Goal: Task Accomplishment & Management: Use online tool/utility

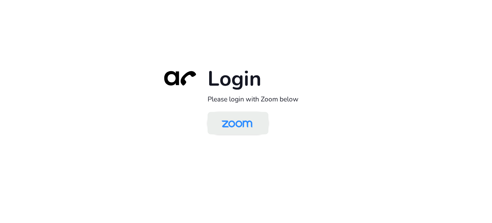
click at [236, 123] on img at bounding box center [237, 123] width 44 height 21
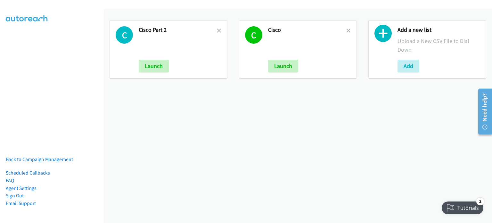
click at [214, 30] on h2 "Cisco Part 2" at bounding box center [178, 29] width 78 height 7
click at [219, 29] on icon at bounding box center [219, 31] width 4 height 4
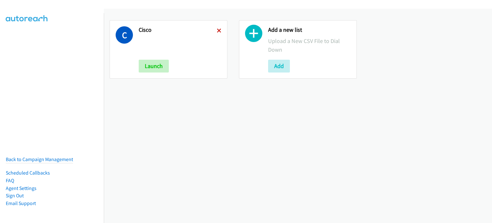
click at [217, 29] on icon at bounding box center [219, 31] width 4 height 4
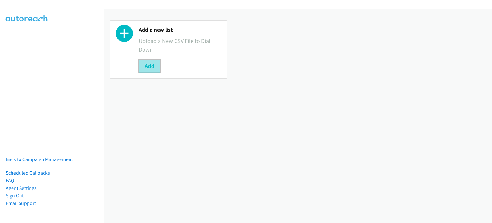
click at [157, 64] on button "Add" at bounding box center [150, 66] width 22 height 13
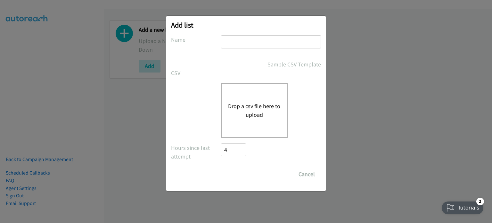
click at [238, 106] on button "Drop a csv file here to upload" at bounding box center [254, 110] width 53 height 17
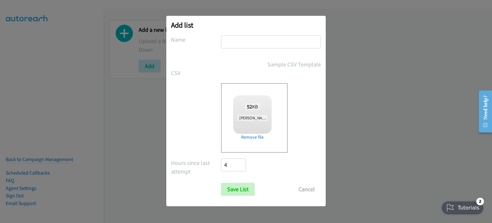
checkbox input "true"
click at [229, 41] on input "text" at bounding box center [271, 41] width 100 height 13
type input "AM"
click at [241, 191] on input "Save List" at bounding box center [238, 189] width 34 height 13
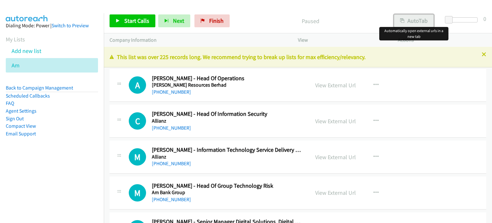
click at [414, 23] on button "AutoTab" at bounding box center [414, 20] width 40 height 13
click at [335, 86] on link "View External Url" at bounding box center [335, 84] width 41 height 7
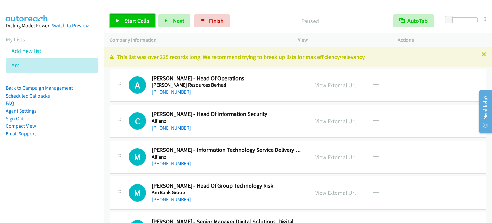
click at [142, 22] on span "Start Calls" at bounding box center [136, 20] width 25 height 7
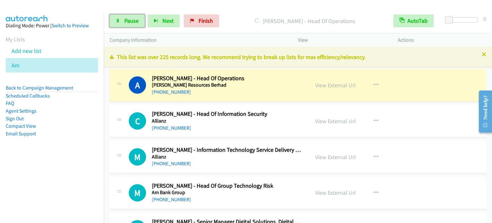
drag, startPoint x: 129, startPoint y: 20, endPoint x: 140, endPoint y: 10, distance: 14.7
click at [129, 20] on span "Pause" at bounding box center [131, 20] width 14 height 7
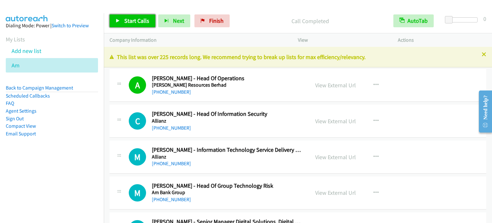
click at [138, 22] on span "Start Calls" at bounding box center [136, 20] width 25 height 7
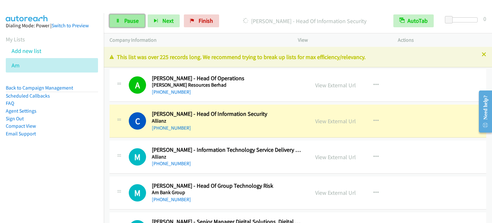
click at [131, 18] on span "Pause" at bounding box center [131, 20] width 14 height 7
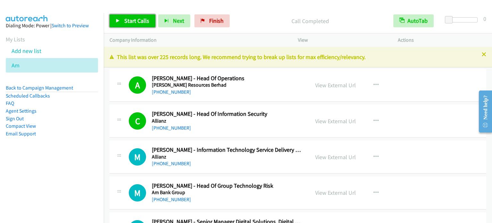
click at [135, 21] on span "Start Calls" at bounding box center [136, 20] width 25 height 7
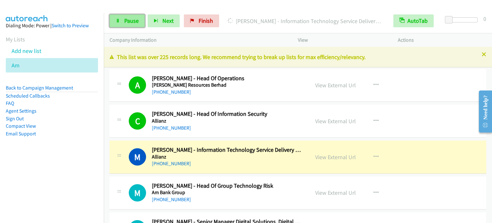
click at [131, 21] on span "Pause" at bounding box center [131, 20] width 14 height 7
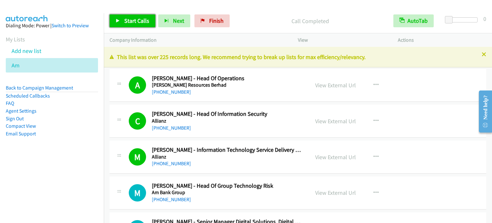
click at [139, 20] on span "Start Calls" at bounding box center [136, 20] width 25 height 7
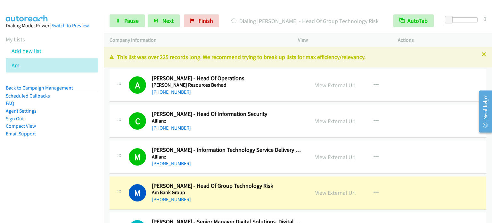
drag, startPoint x: 46, startPoint y: 157, endPoint x: 124, endPoint y: 95, distance: 99.8
click at [55, 151] on aside "Dialing Mode: Power | Switch to Preview My Lists Add new list Am Back to Campai…" at bounding box center [52, 89] width 104 height 153
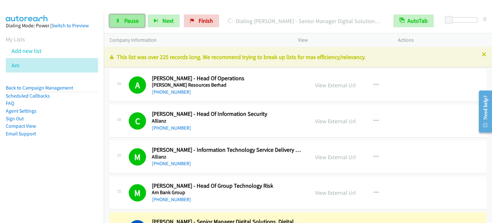
drag, startPoint x: 130, startPoint y: 21, endPoint x: 134, endPoint y: 16, distance: 6.6
click at [130, 21] on span "Pause" at bounding box center [131, 20] width 14 height 7
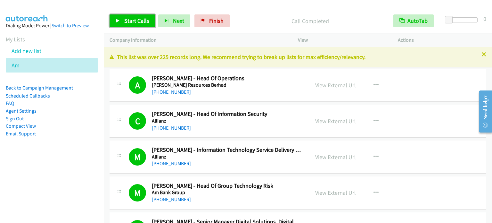
click at [141, 25] on link "Start Calls" at bounding box center [133, 20] width 46 height 13
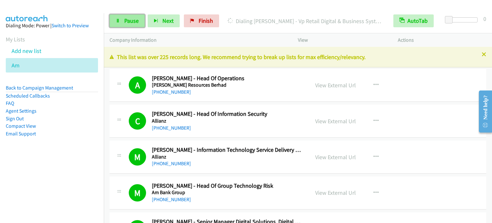
click at [133, 20] on span "Pause" at bounding box center [131, 20] width 14 height 7
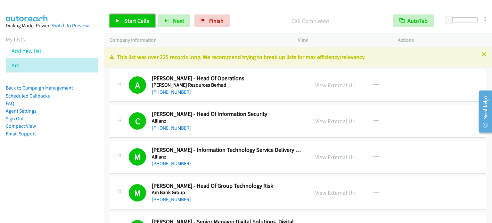
drag, startPoint x: 116, startPoint y: 23, endPoint x: 129, endPoint y: 15, distance: 15.2
click at [116, 23] on link "Start Calls" at bounding box center [133, 20] width 46 height 13
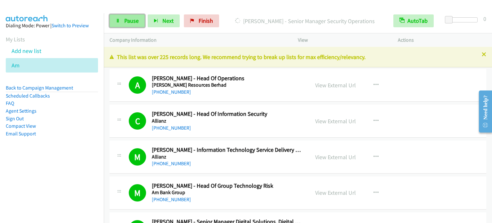
click at [125, 20] on span "Pause" at bounding box center [131, 20] width 14 height 7
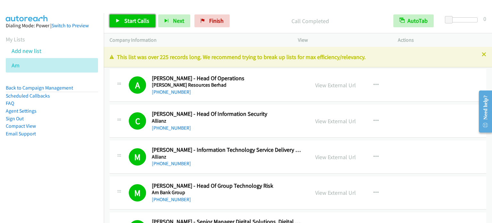
click at [143, 21] on span "Start Calls" at bounding box center [136, 20] width 25 height 7
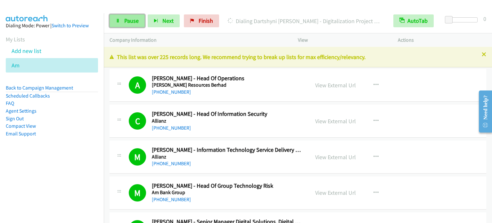
click at [133, 20] on span "Pause" at bounding box center [131, 20] width 14 height 7
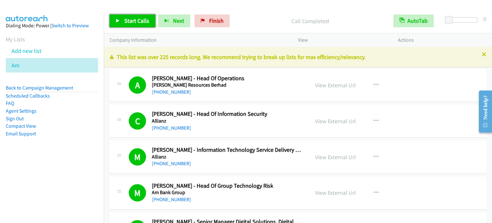
click at [137, 21] on span "Start Calls" at bounding box center [136, 20] width 25 height 7
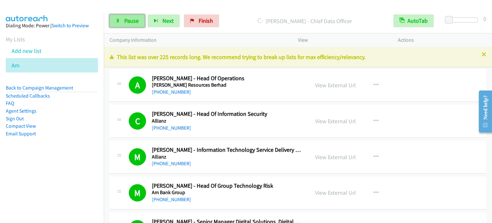
click at [125, 25] on link "Pause" at bounding box center [127, 20] width 35 height 13
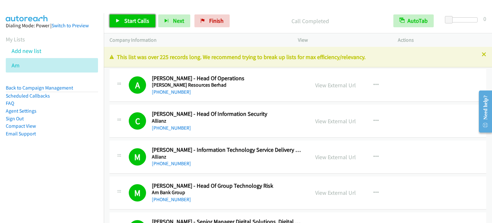
click at [141, 16] on link "Start Calls" at bounding box center [133, 20] width 46 height 13
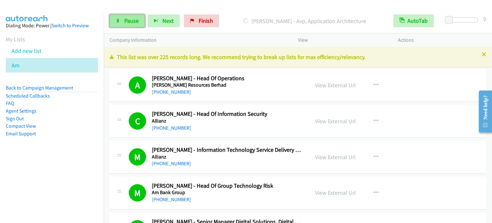
click at [134, 22] on span "Pause" at bounding box center [131, 20] width 14 height 7
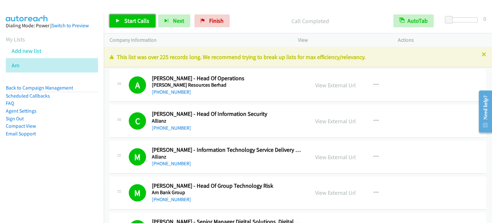
click at [131, 21] on span "Start Calls" at bounding box center [136, 20] width 25 height 7
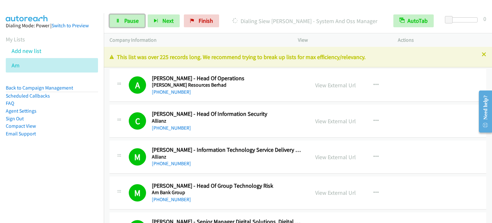
drag, startPoint x: 133, startPoint y: 20, endPoint x: 158, endPoint y: 0, distance: 31.3
click at [133, 20] on span "Pause" at bounding box center [131, 20] width 14 height 7
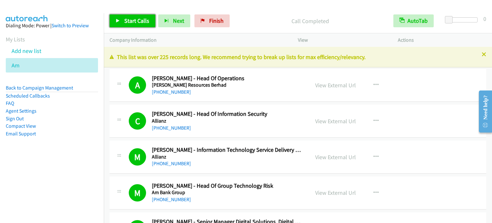
click at [135, 20] on span "Start Calls" at bounding box center [136, 20] width 25 height 7
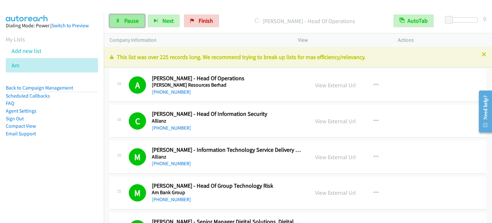
click at [135, 18] on span "Pause" at bounding box center [131, 20] width 14 height 7
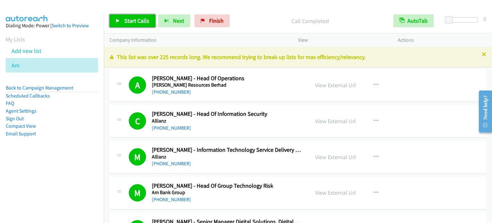
click at [141, 23] on span "Start Calls" at bounding box center [136, 20] width 25 height 7
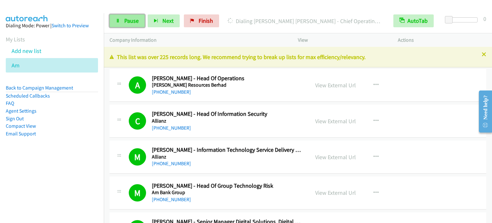
click at [132, 20] on span "Pause" at bounding box center [131, 20] width 14 height 7
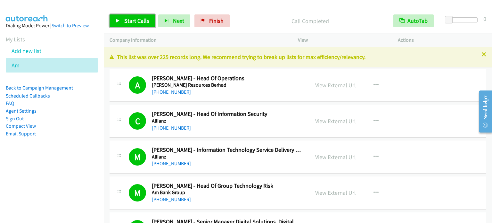
click at [129, 22] on span "Start Calls" at bounding box center [136, 20] width 25 height 7
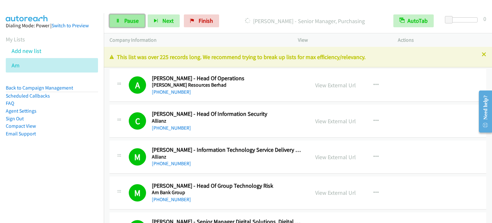
click at [129, 22] on span "Pause" at bounding box center [131, 20] width 14 height 7
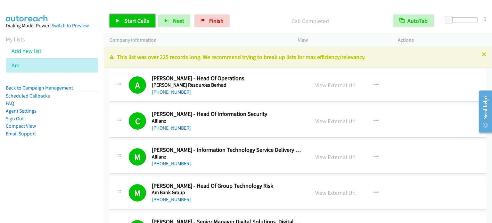
click at [127, 21] on span "Start Calls" at bounding box center [136, 20] width 25 height 7
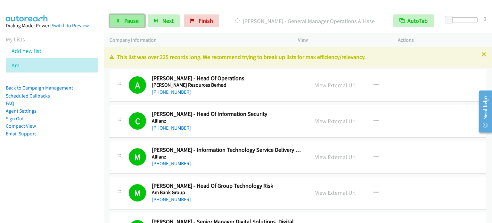
click at [128, 22] on span "Pause" at bounding box center [131, 20] width 14 height 7
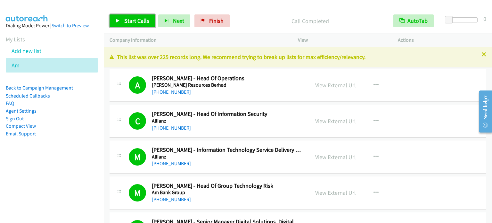
click at [138, 19] on span "Start Calls" at bounding box center [136, 20] width 25 height 7
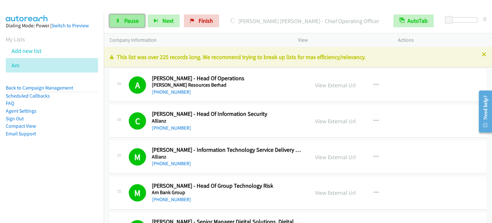
click at [138, 19] on link "Pause" at bounding box center [127, 20] width 35 height 13
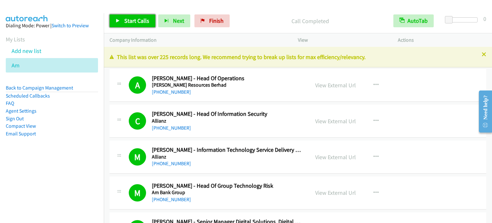
click at [143, 21] on span "Start Calls" at bounding box center [136, 20] width 25 height 7
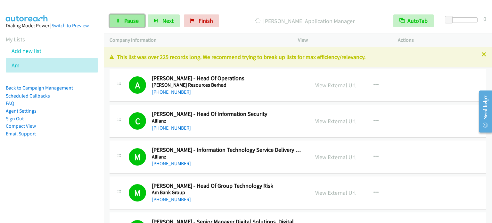
click at [132, 21] on span "Pause" at bounding box center [131, 20] width 14 height 7
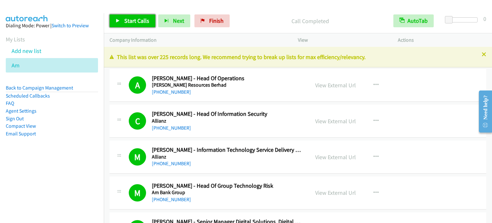
click at [129, 22] on span "Start Calls" at bounding box center [136, 20] width 25 height 7
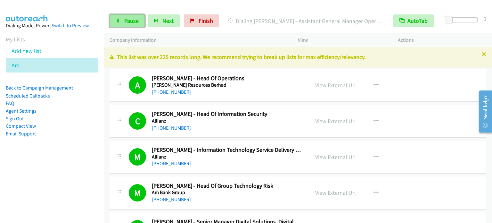
click at [136, 19] on span "Pause" at bounding box center [131, 20] width 14 height 7
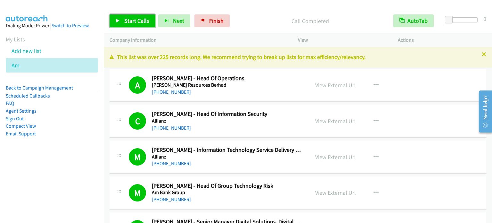
click at [137, 24] on span "Start Calls" at bounding box center [136, 20] width 25 height 7
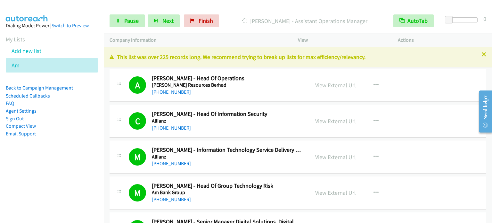
click at [22, 156] on aside "Dialing Mode: Power | Switch to Preview My Lists Add new list Am Back to Campai…" at bounding box center [52, 89] width 104 height 153
click at [130, 21] on span "Pause" at bounding box center [131, 20] width 14 height 7
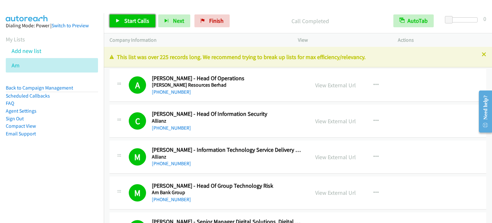
click at [129, 21] on span "Start Calls" at bounding box center [136, 20] width 25 height 7
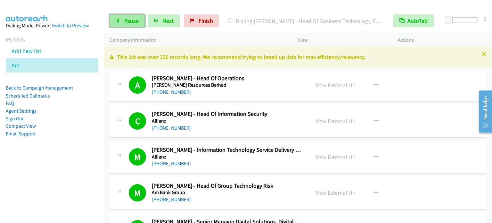
click at [117, 22] on icon at bounding box center [118, 21] width 4 height 4
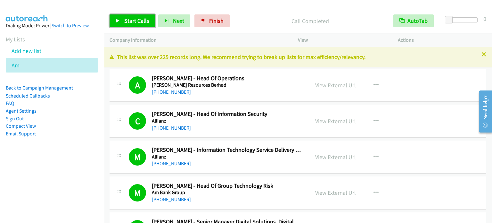
click at [135, 19] on span "Start Calls" at bounding box center [136, 20] width 25 height 7
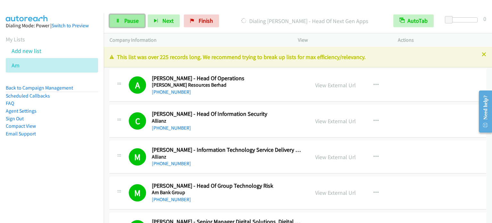
click at [132, 16] on link "Pause" at bounding box center [127, 20] width 35 height 13
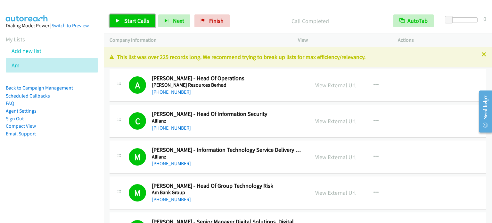
click at [134, 23] on span "Start Calls" at bounding box center [136, 20] width 25 height 7
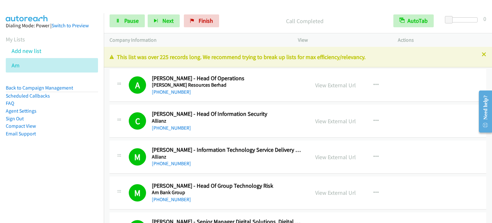
click at [86, 121] on li "Sign Out" at bounding box center [52, 119] width 92 height 8
click at [126, 21] on span "Pause" at bounding box center [131, 20] width 14 height 7
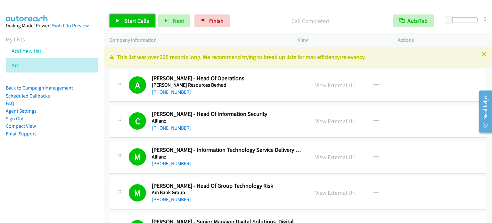
click at [132, 22] on span "Start Calls" at bounding box center [136, 20] width 25 height 7
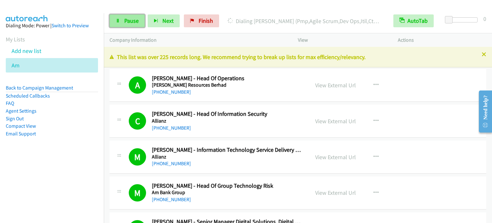
click at [133, 20] on span "Pause" at bounding box center [131, 20] width 14 height 7
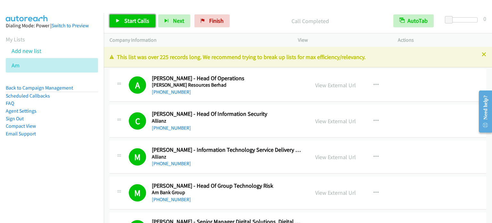
click at [138, 21] on span "Start Calls" at bounding box center [136, 20] width 25 height 7
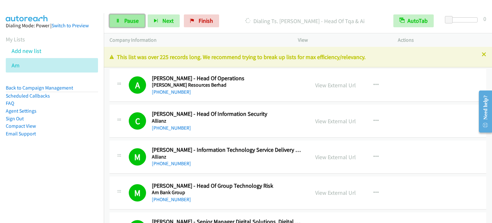
click at [128, 24] on span "Pause" at bounding box center [131, 20] width 14 height 7
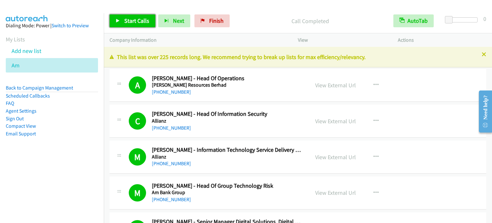
click at [131, 20] on span "Start Calls" at bounding box center [136, 20] width 25 height 7
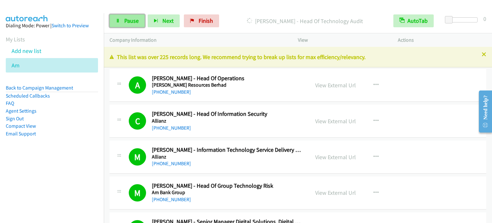
click at [129, 21] on span "Pause" at bounding box center [131, 20] width 14 height 7
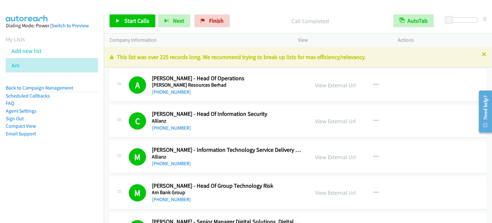
click at [50, 167] on nav "Dialing Mode: Power | Switch to Preview My Lists Add new list Am Back to Campai…" at bounding box center [52, 124] width 104 height 223
click at [131, 21] on span "Start Calls" at bounding box center [136, 20] width 25 height 7
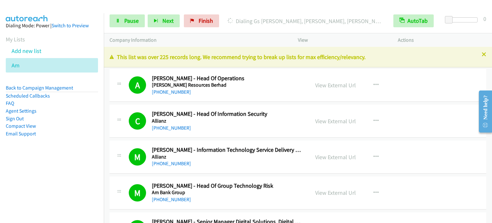
click at [74, 150] on aside "Dialing Mode: Power | Switch to Preview My Lists Add new list Am Back to Campai…" at bounding box center [52, 89] width 104 height 153
click at [128, 18] on span "Pause" at bounding box center [131, 20] width 14 height 7
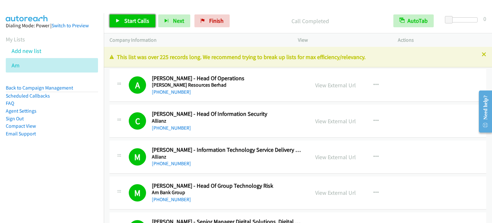
click at [138, 22] on span "Start Calls" at bounding box center [136, 20] width 25 height 7
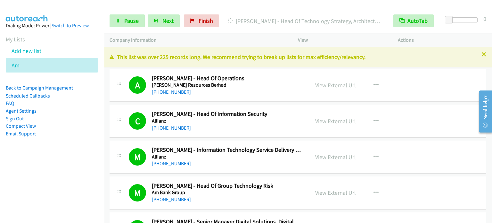
click at [46, 167] on nav "Dialing Mode: Power | Switch to Preview My Lists Add new list Am Back to Campai…" at bounding box center [52, 124] width 104 height 223
click at [135, 19] on span "Pause" at bounding box center [131, 20] width 14 height 7
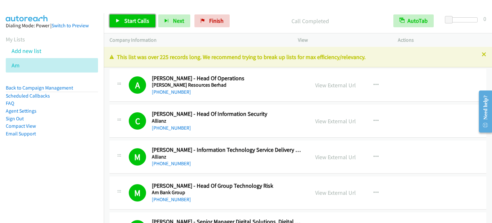
click at [134, 20] on span "Start Calls" at bounding box center [136, 20] width 25 height 7
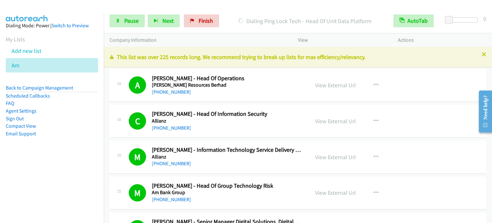
click at [136, 29] on div "Start Calls Pause Next Finish Dialing Ping Lock Teoh - Head Of Unit Data Platfo…" at bounding box center [298, 21] width 388 height 25
click at [132, 23] on span "Pause" at bounding box center [131, 20] width 14 height 7
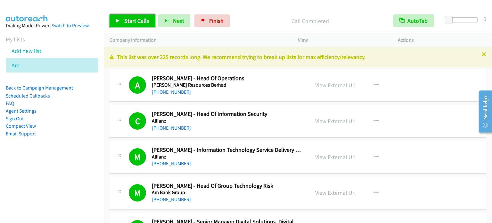
click at [138, 21] on span "Start Calls" at bounding box center [136, 20] width 25 height 7
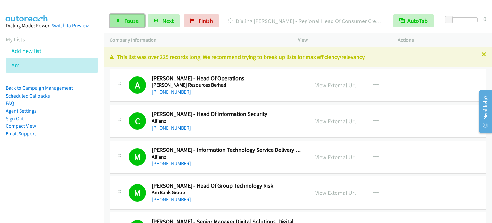
click at [137, 19] on span "Pause" at bounding box center [131, 20] width 14 height 7
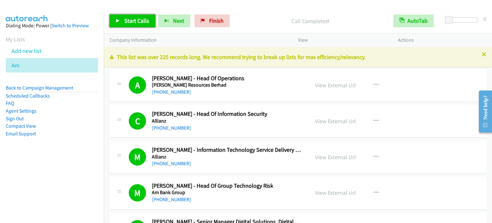
click at [136, 21] on span "Start Calls" at bounding box center [136, 20] width 25 height 7
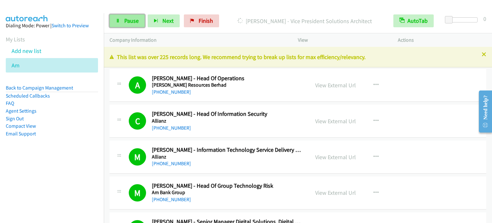
click at [130, 21] on span "Pause" at bounding box center [131, 20] width 14 height 7
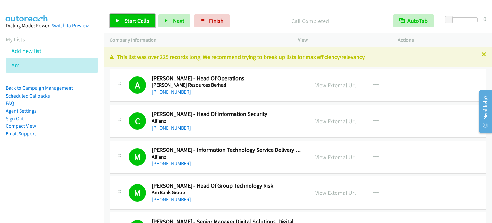
click at [138, 21] on span "Start Calls" at bounding box center [136, 20] width 25 height 7
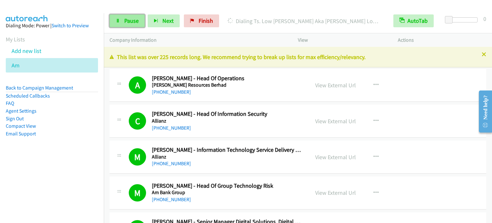
click at [132, 21] on span "Pause" at bounding box center [131, 20] width 14 height 7
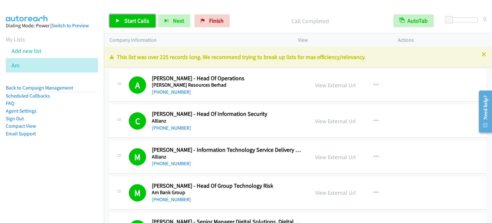
click at [136, 21] on span "Start Calls" at bounding box center [136, 20] width 25 height 7
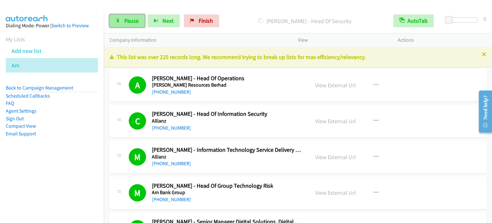
click at [133, 20] on span "Pause" at bounding box center [131, 20] width 14 height 7
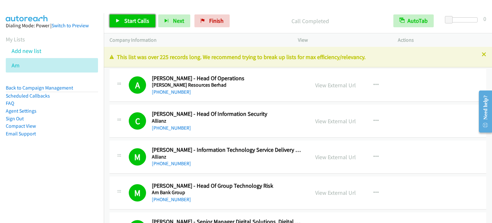
click at [142, 18] on span "Start Calls" at bounding box center [136, 20] width 25 height 7
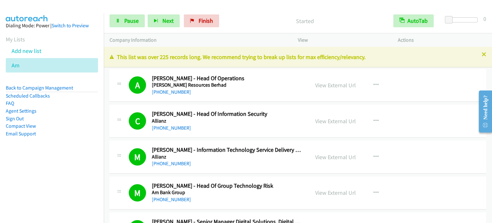
drag, startPoint x: 81, startPoint y: 165, endPoint x: 86, endPoint y: 152, distance: 13.7
click at [81, 165] on aside "Dialing Mode: Power | Switch to Preview My Lists Add new list Am Back to Campai…" at bounding box center [52, 89] width 104 height 153
click at [132, 20] on span "Pause" at bounding box center [131, 20] width 14 height 7
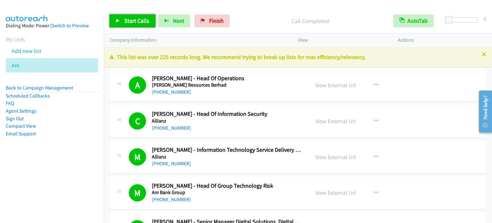
click at [130, 23] on span "Start Calls" at bounding box center [136, 20] width 25 height 7
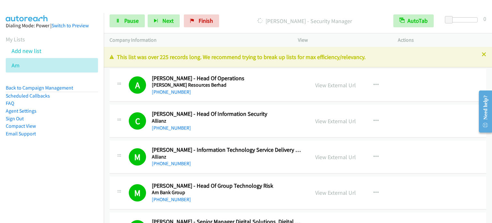
click at [30, 153] on aside "Dialing Mode: Power | Switch to Preview My Lists Add new list Am Back to Campai…" at bounding box center [52, 89] width 104 height 153
click at [53, 168] on nav "Dialing Mode: Power | Switch to Preview My Lists Add new list Am Back to Campai…" at bounding box center [52, 124] width 104 height 223
click at [131, 18] on span "Pause" at bounding box center [131, 20] width 14 height 7
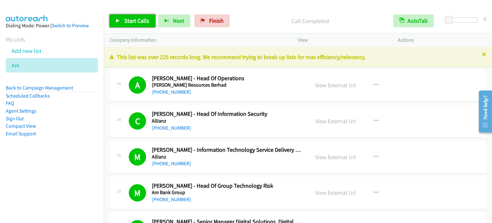
click at [144, 20] on span "Start Calls" at bounding box center [136, 20] width 25 height 7
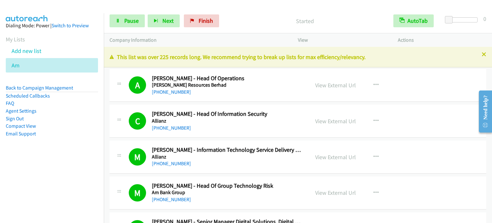
click at [63, 166] on aside "Dialing Mode: Power | Switch to Preview My Lists Add new list Am Back to Campai…" at bounding box center [52, 89] width 104 height 153
click at [132, 17] on span "Pause" at bounding box center [131, 20] width 14 height 7
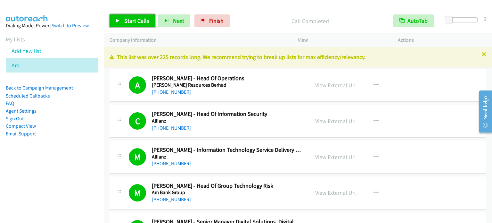
click at [133, 22] on span "Start Calls" at bounding box center [136, 20] width 25 height 7
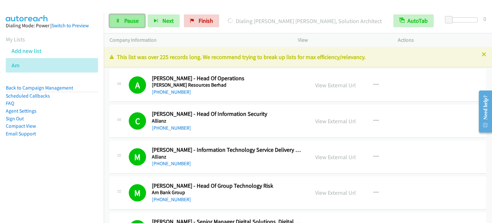
click at [130, 24] on span "Pause" at bounding box center [131, 20] width 14 height 7
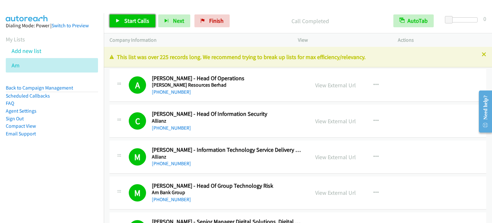
click at [132, 23] on span "Start Calls" at bounding box center [136, 20] width 25 height 7
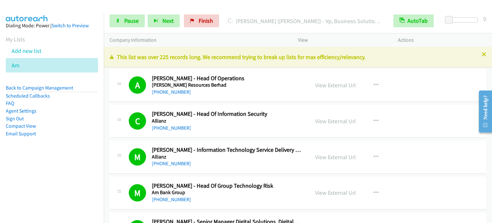
click at [52, 164] on aside "Dialing Mode: Power | Switch to Preview My Lists Add new list Am Back to Campai…" at bounding box center [52, 89] width 104 height 153
click at [65, 157] on aside "Dialing Mode: Power | Switch to Preview My Lists Add new list Am Back to Campai…" at bounding box center [52, 89] width 104 height 153
click at [131, 22] on span "Pause" at bounding box center [131, 20] width 14 height 7
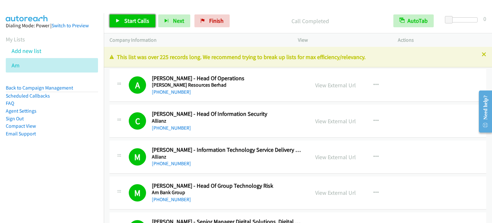
click at [137, 17] on span "Start Calls" at bounding box center [136, 20] width 25 height 7
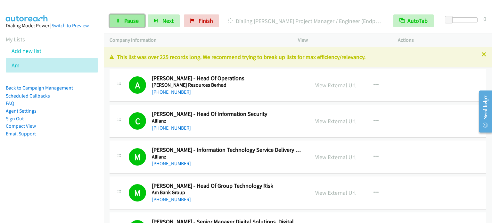
click at [124, 24] on link "Pause" at bounding box center [127, 20] width 35 height 13
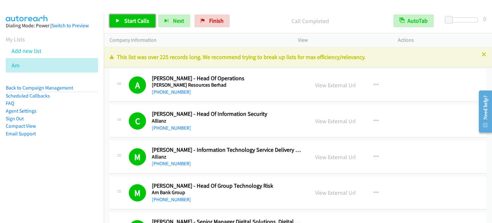
click at [138, 21] on span "Start Calls" at bounding box center [136, 20] width 25 height 7
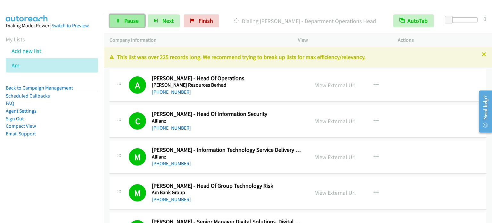
click at [134, 21] on span "Pause" at bounding box center [131, 20] width 14 height 7
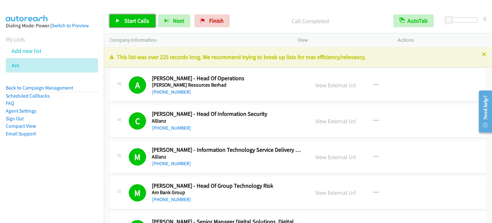
click at [140, 19] on span "Start Calls" at bounding box center [136, 20] width 25 height 7
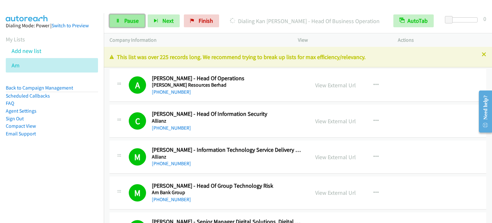
click at [124, 21] on span "Pause" at bounding box center [131, 20] width 14 height 7
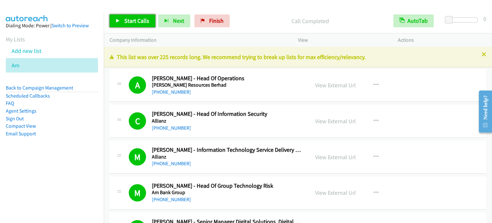
click at [132, 21] on span "Start Calls" at bounding box center [136, 20] width 25 height 7
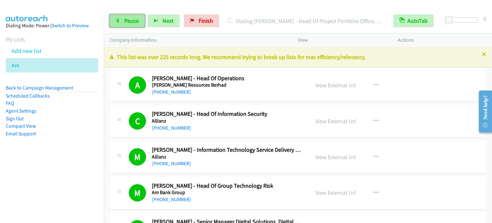
click at [125, 20] on span "Pause" at bounding box center [131, 20] width 14 height 7
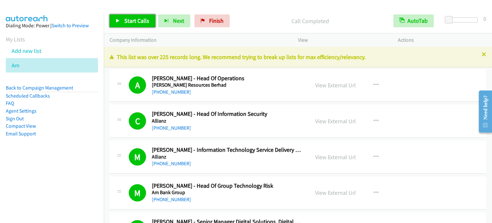
click at [138, 23] on span "Start Calls" at bounding box center [136, 20] width 25 height 7
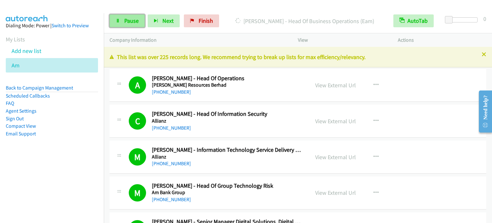
click at [125, 19] on span "Pause" at bounding box center [131, 20] width 14 height 7
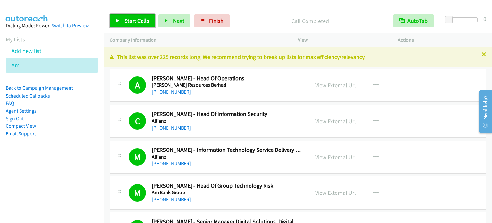
click at [135, 19] on span "Start Calls" at bounding box center [136, 20] width 25 height 7
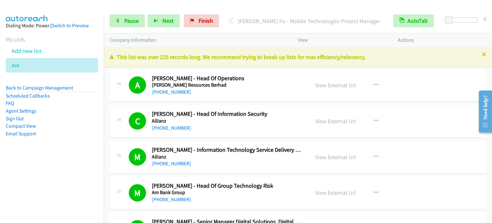
click at [81, 138] on aside "Dialing Mode: Power | Switch to Preview My Lists Add new list Am Back to Campai…" at bounding box center [52, 89] width 104 height 153
click at [74, 165] on aside "Dialing Mode: Power | Switch to Preview My Lists Add new list Am Back to Campai…" at bounding box center [52, 89] width 104 height 153
drag, startPoint x: 85, startPoint y: 139, endPoint x: 89, endPoint y: 135, distance: 5.9
click at [84, 139] on aside "Dialing Mode: Power | Switch to Preview My Lists Add new list Am Back to Campai…" at bounding box center [52, 89] width 104 height 153
click at [126, 27] on link "Pause" at bounding box center [127, 20] width 35 height 13
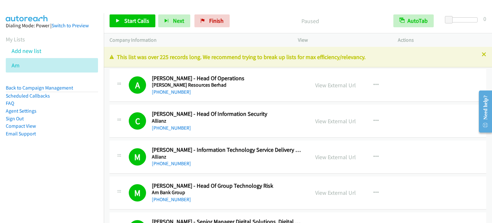
click at [377, 11] on div "Start Calls Pause Next Finish Paused AutoTab AutoTab 0" at bounding box center [298, 21] width 388 height 25
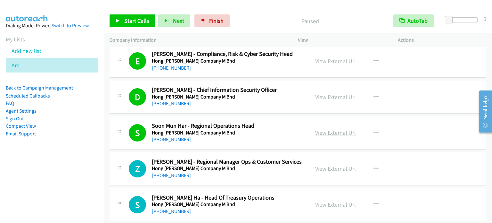
click at [341, 129] on link "View External Url" at bounding box center [335, 132] width 41 height 7
click at [123, 22] on link "Start Calls" at bounding box center [133, 20] width 46 height 13
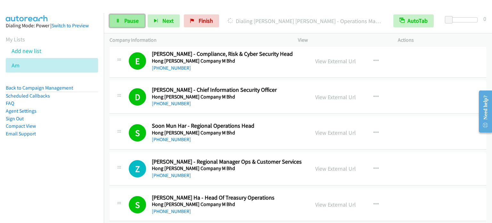
click at [132, 22] on span "Pause" at bounding box center [131, 20] width 14 height 7
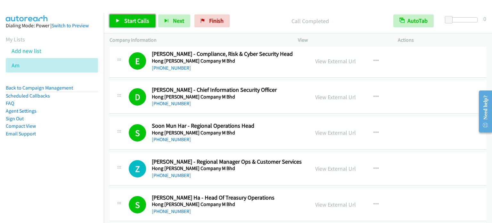
click at [131, 27] on link "Start Calls" at bounding box center [133, 20] width 46 height 13
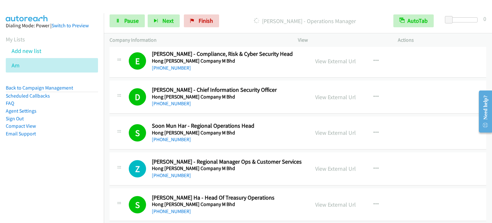
click at [66, 162] on aside "Dialing Mode: Power | Switch to Preview My Lists Add new list Am Back to Campai…" at bounding box center [52, 89] width 104 height 153
click at [136, 20] on span "Pause" at bounding box center [131, 20] width 14 height 7
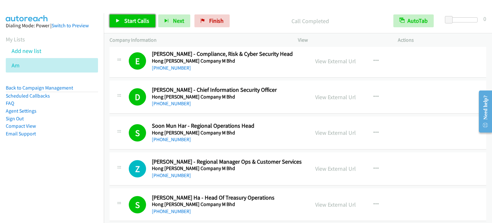
click at [144, 15] on link "Start Calls" at bounding box center [133, 20] width 46 height 13
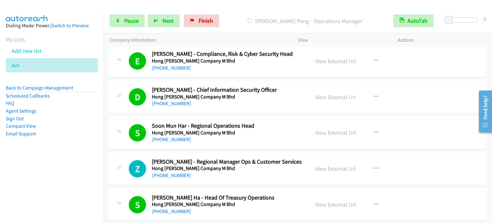
click at [124, 29] on div "Start Calls Pause Next Finish [PERSON_NAME] Pang - Operations Manager AutoTab A…" at bounding box center [298, 21] width 388 height 25
click at [126, 22] on span "Pause" at bounding box center [131, 20] width 14 height 7
click at [131, 21] on span "Pause" at bounding box center [131, 20] width 14 height 7
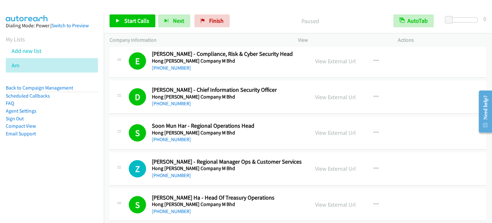
click at [63, 165] on aside "Dialing Mode: Power | Switch to Preview My Lists Add new list Am Back to Campai…" at bounding box center [52, 89] width 104 height 153
click at [223, 28] on div "Start Calls Pause Next Finish Call Completed AutoTab AutoTab 0" at bounding box center [298, 21] width 388 height 25
click at [217, 20] on span "Finish" at bounding box center [216, 20] width 14 height 7
